Goal: Task Accomplishment & Management: Manage account settings

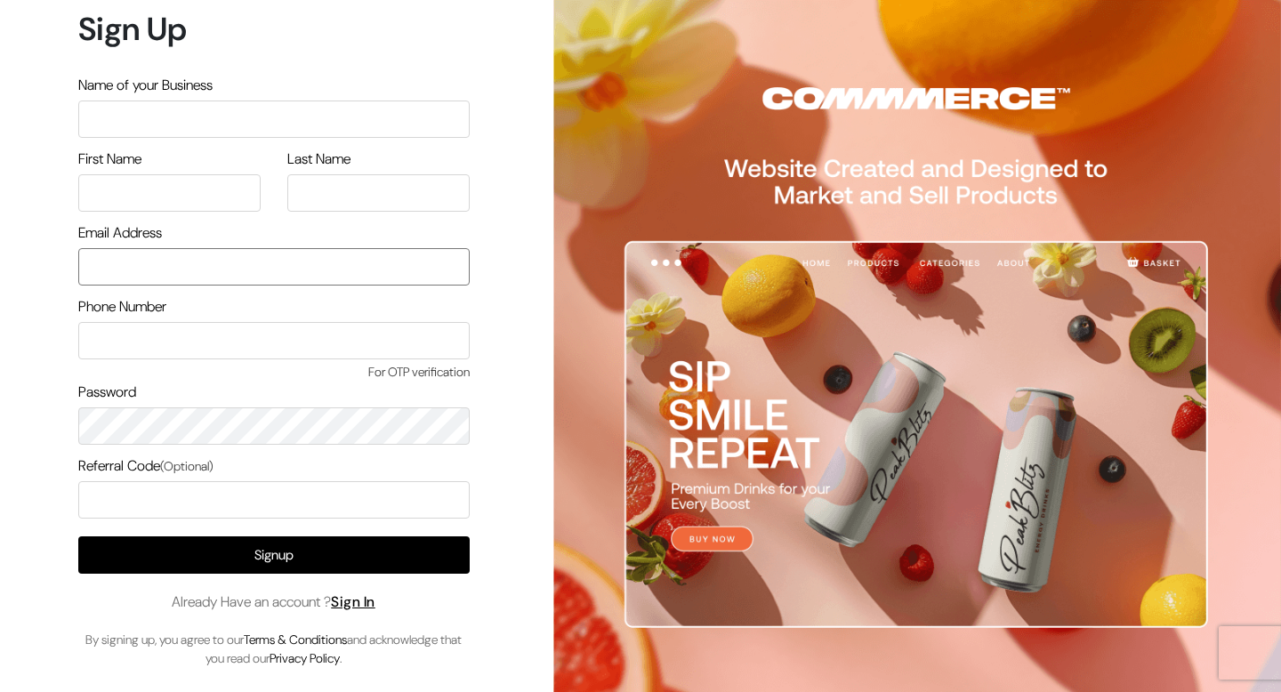
type input "[EMAIL_ADDRESS][DOMAIN_NAME]"
click at [350, 592] on span "Already Have an account ? Sign In" at bounding box center [274, 602] width 204 height 21
click at [355, 605] on link "Sign In" at bounding box center [353, 601] width 44 height 19
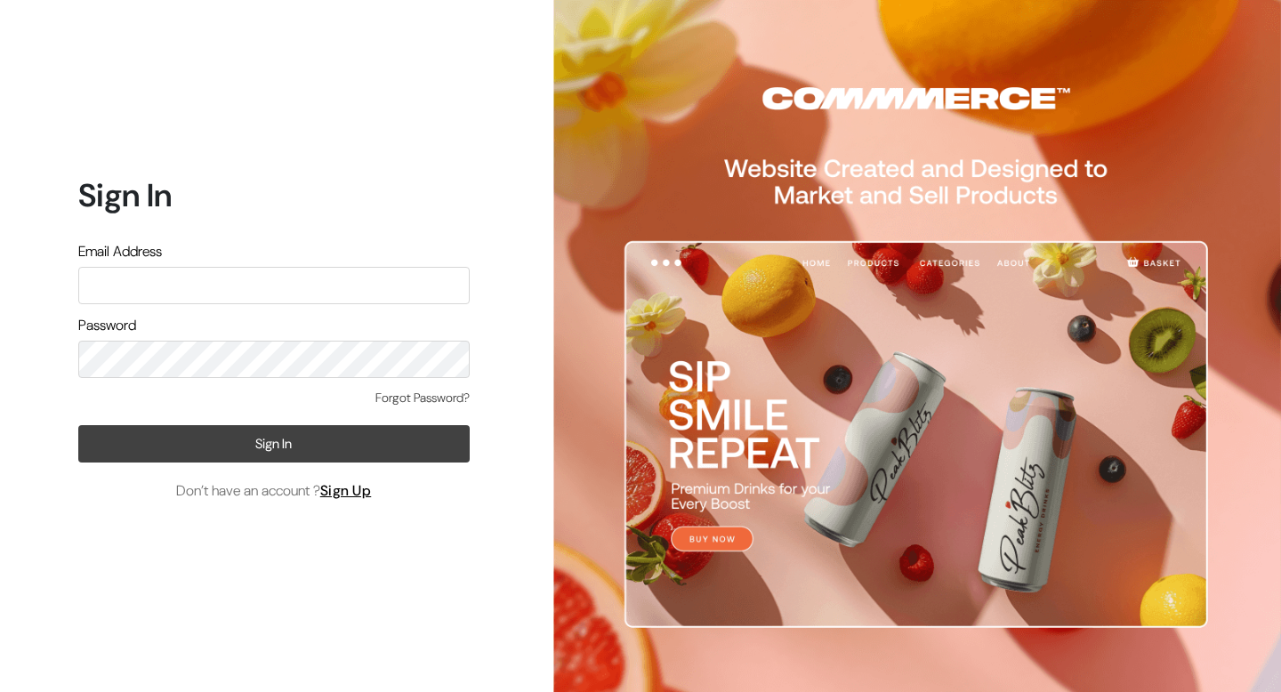
type input "[EMAIL_ADDRESS][DOMAIN_NAME]"
click at [327, 448] on button "Sign In" at bounding box center [273, 443] width 391 height 37
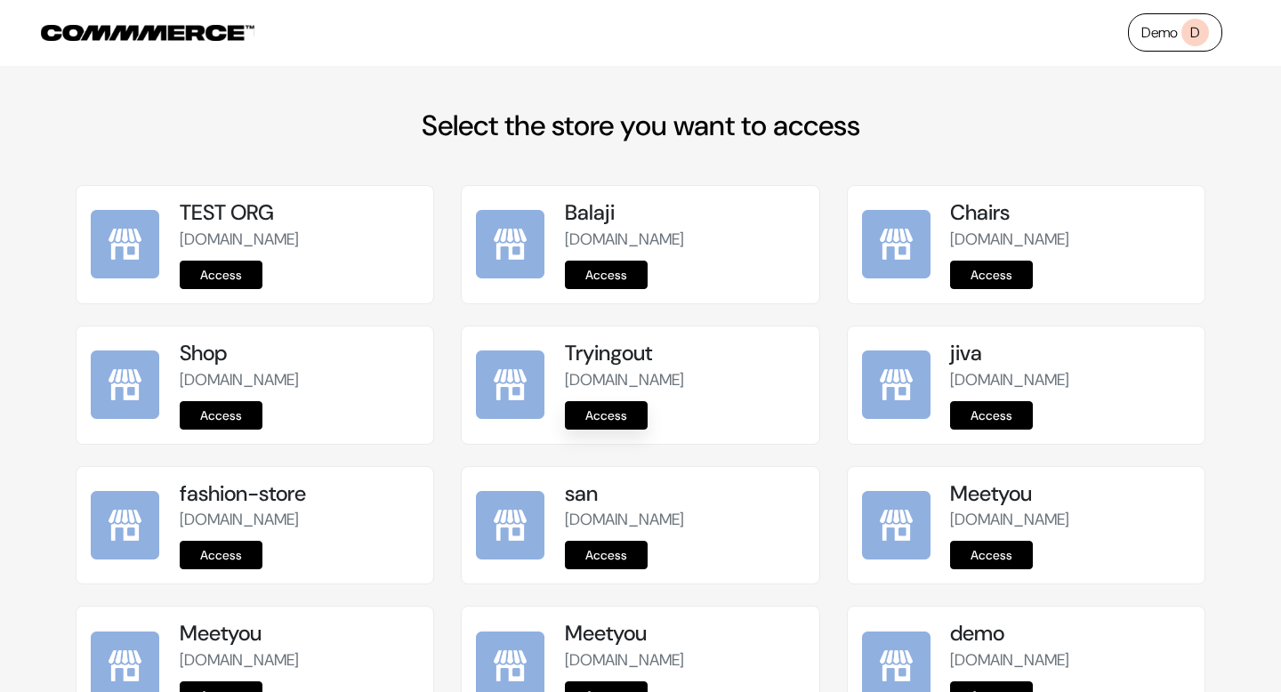
scroll to position [989, 0]
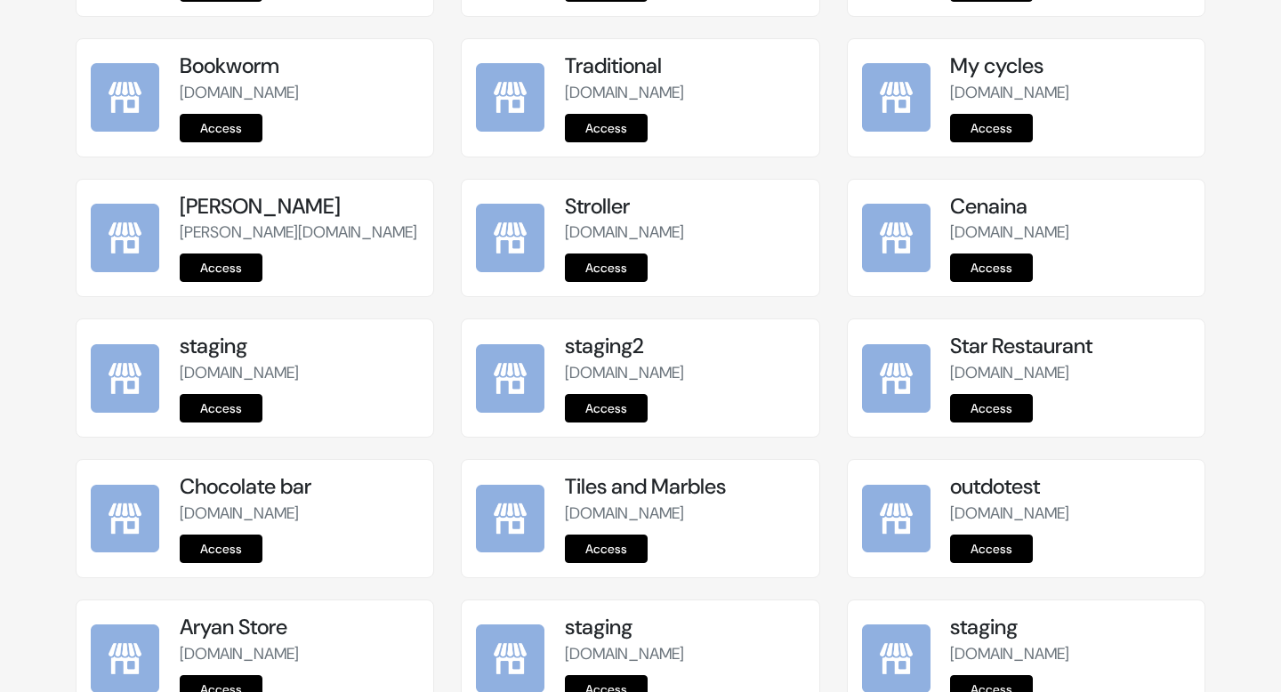
click at [633, 423] on div "staging2 staging-2.commmerce.com Access" at bounding box center [640, 377] width 357 height 117
click at [615, 413] on link "Access" at bounding box center [606, 408] width 83 height 28
